Goal: Task Accomplishment & Management: Use online tool/utility

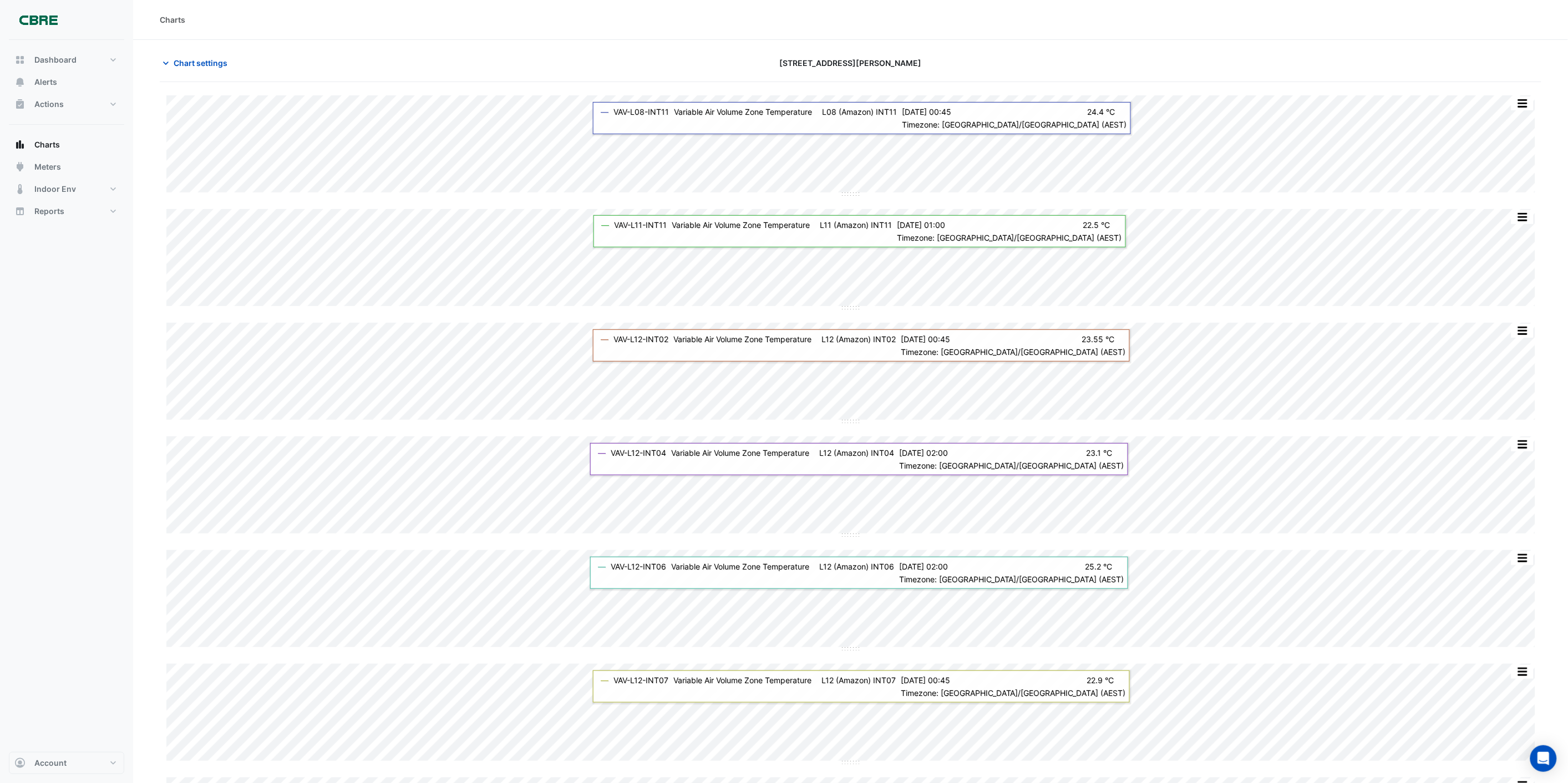
click at [574, 421] on div "Print Save as JPEG Save as PNG — VAV-L12-INT02 Variable Air Volume Zone Tempera…" at bounding box center [850, 373] width 1368 height 101
